Goal: Check status: Check status

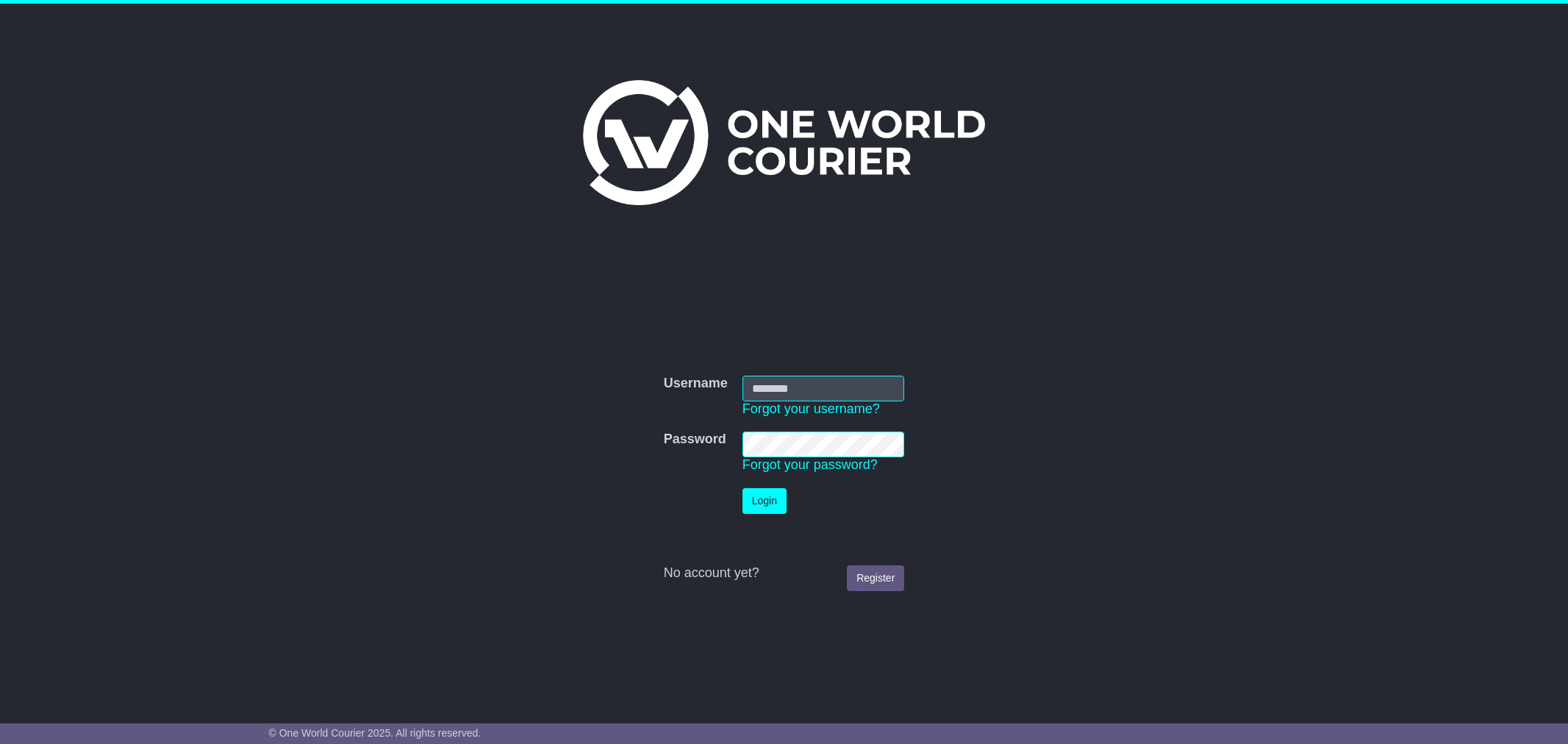
type input "*********"
click at [762, 510] on button "Login" at bounding box center [765, 501] width 44 height 26
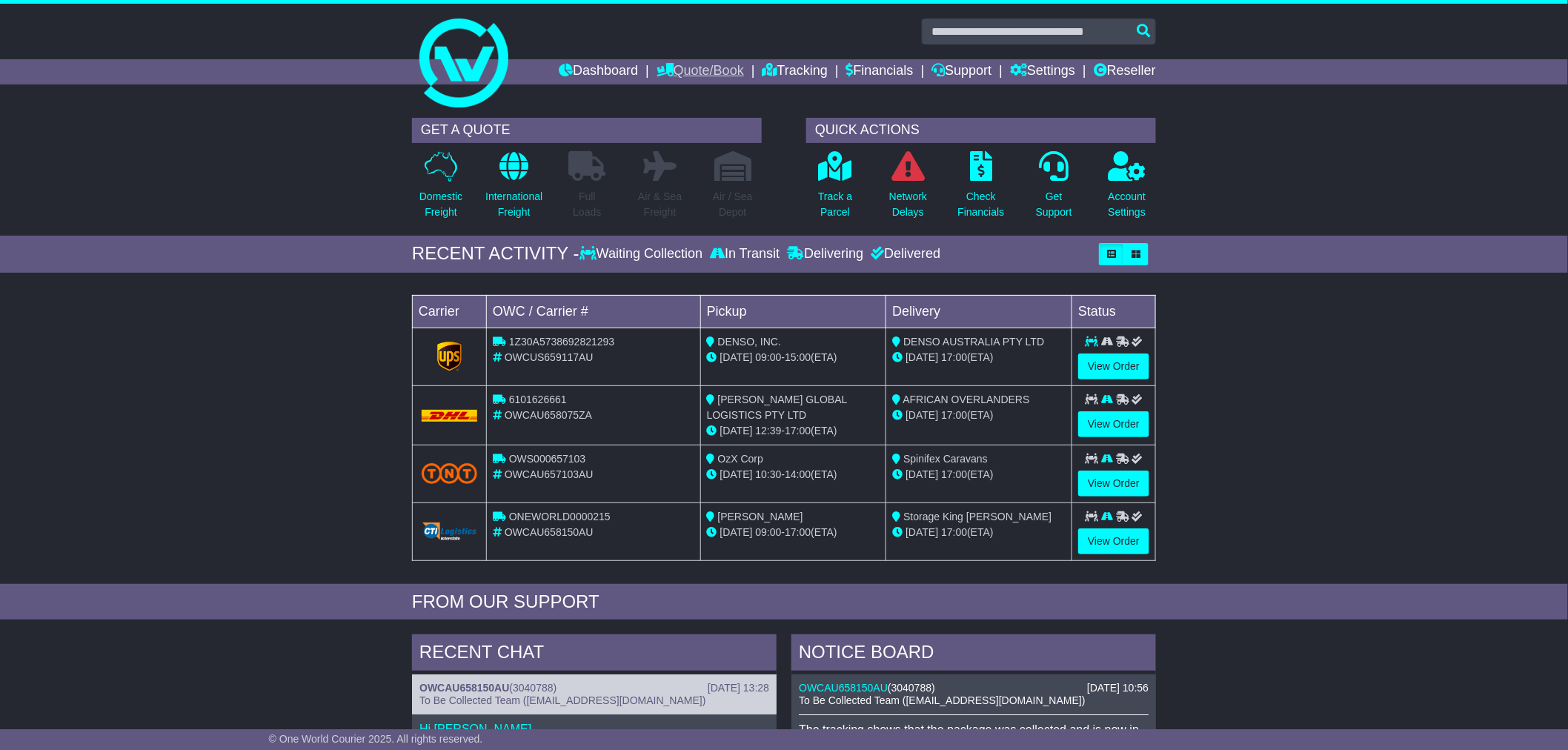
click at [706, 68] on link "Quote/Book" at bounding box center [700, 72] width 87 height 25
click at [584, 64] on link "Dashboard" at bounding box center [598, 72] width 80 height 25
